Goal: Information Seeking & Learning: Learn about a topic

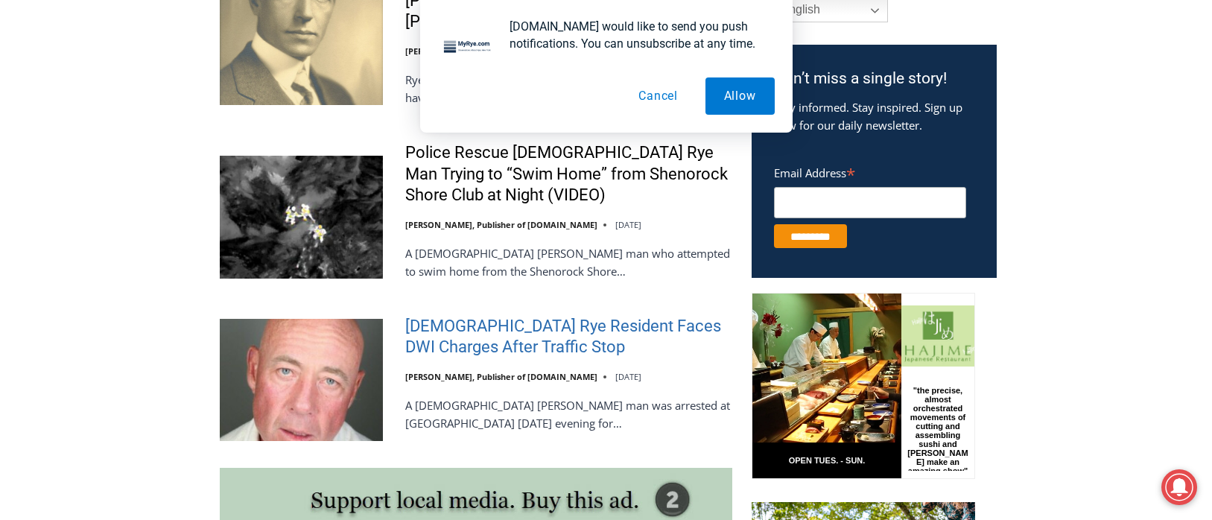
click at [521, 322] on link "[DEMOGRAPHIC_DATA] Rye Resident Faces DWI Charges After Traffic Stop" at bounding box center [568, 337] width 327 height 42
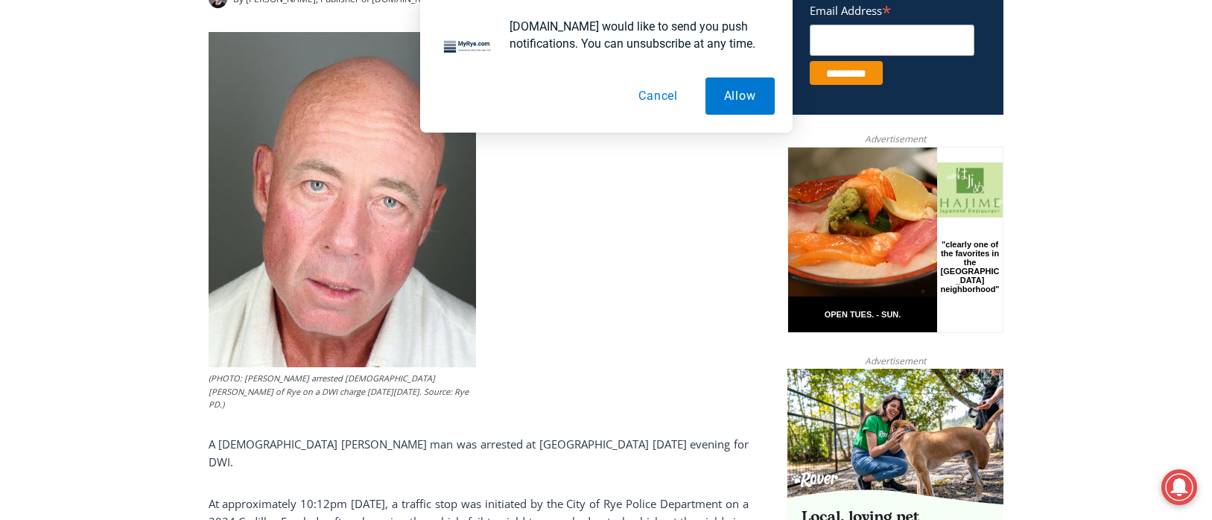
click at [672, 98] on button "Cancel" at bounding box center [658, 95] width 77 height 37
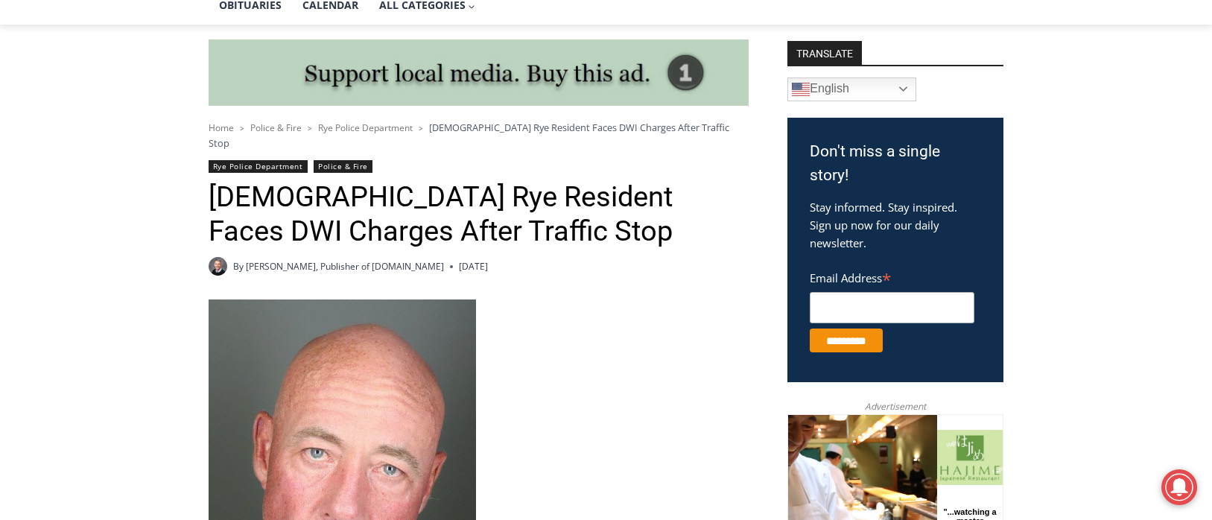
scroll to position [343, 0]
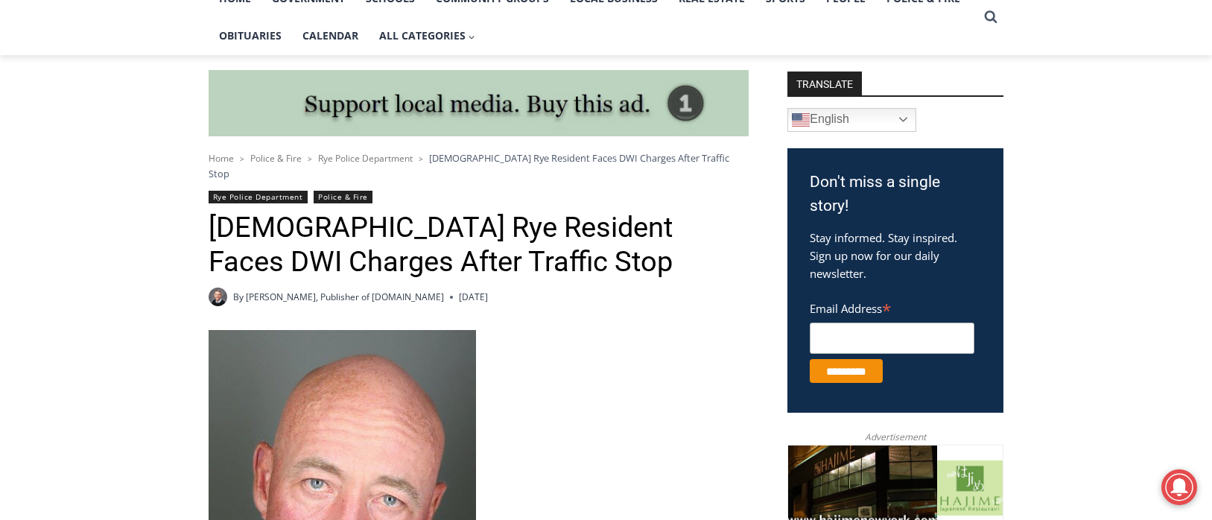
click at [226, 159] on span "Home" at bounding box center [221, 158] width 25 height 13
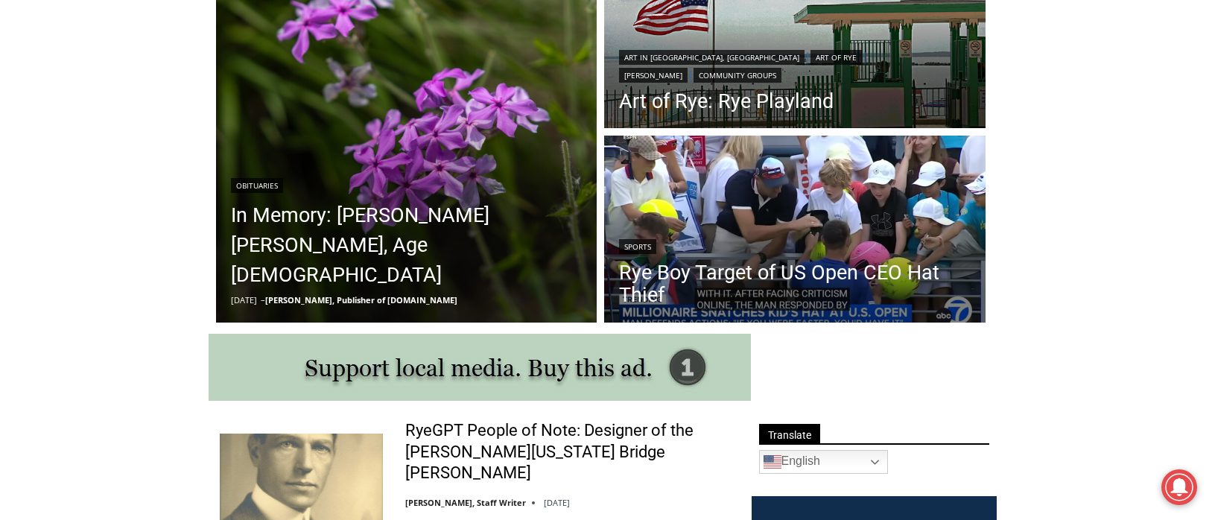
scroll to position [197, 0]
